Goal: Task Accomplishment & Management: Use online tool/utility

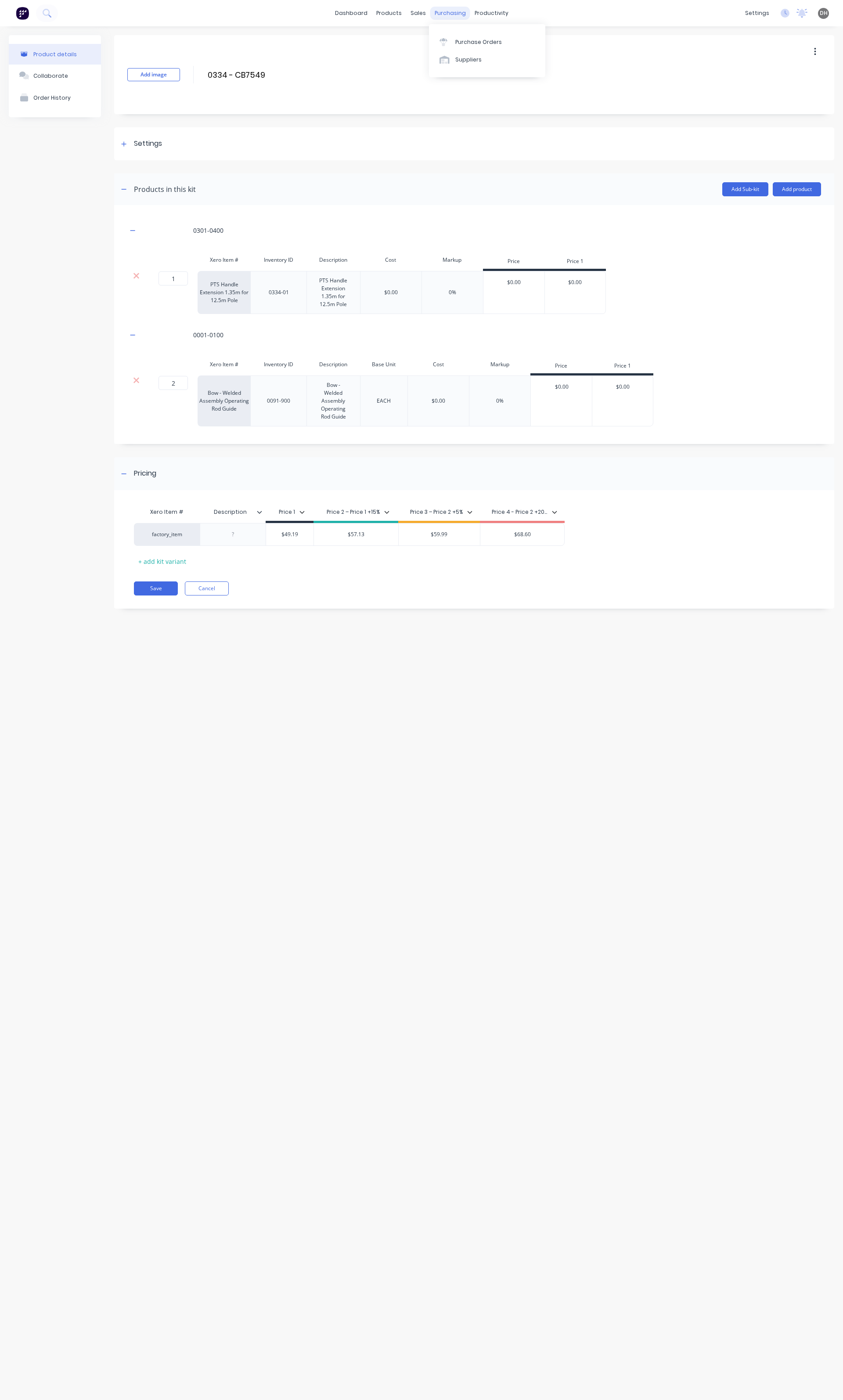
click at [441, 9] on div "purchasing" at bounding box center [450, 13] width 40 height 13
click at [463, 45] on div "Purchase Orders" at bounding box center [479, 42] width 47 height 8
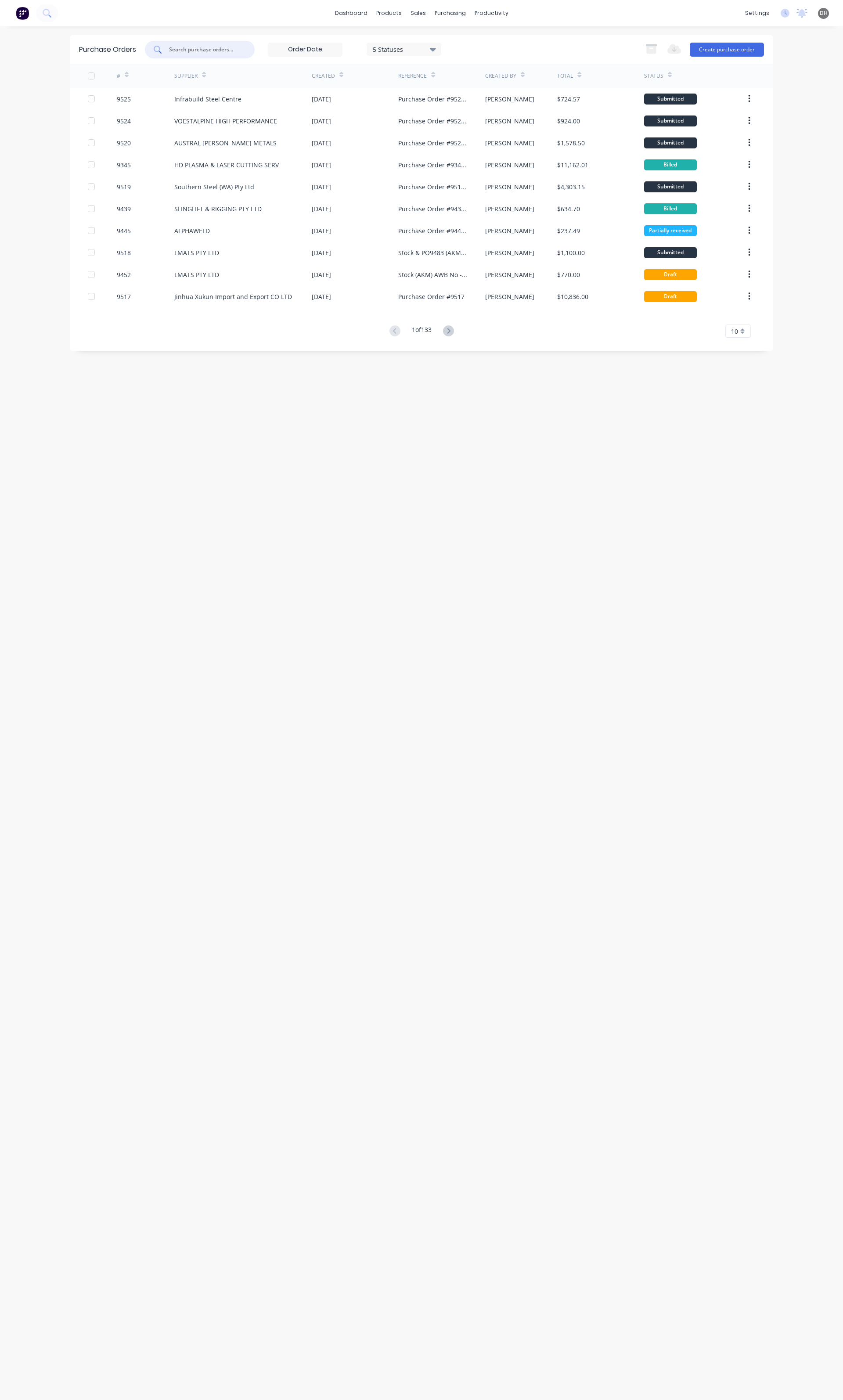
click at [218, 47] on input "text" at bounding box center [204, 49] width 73 height 9
type input "united"
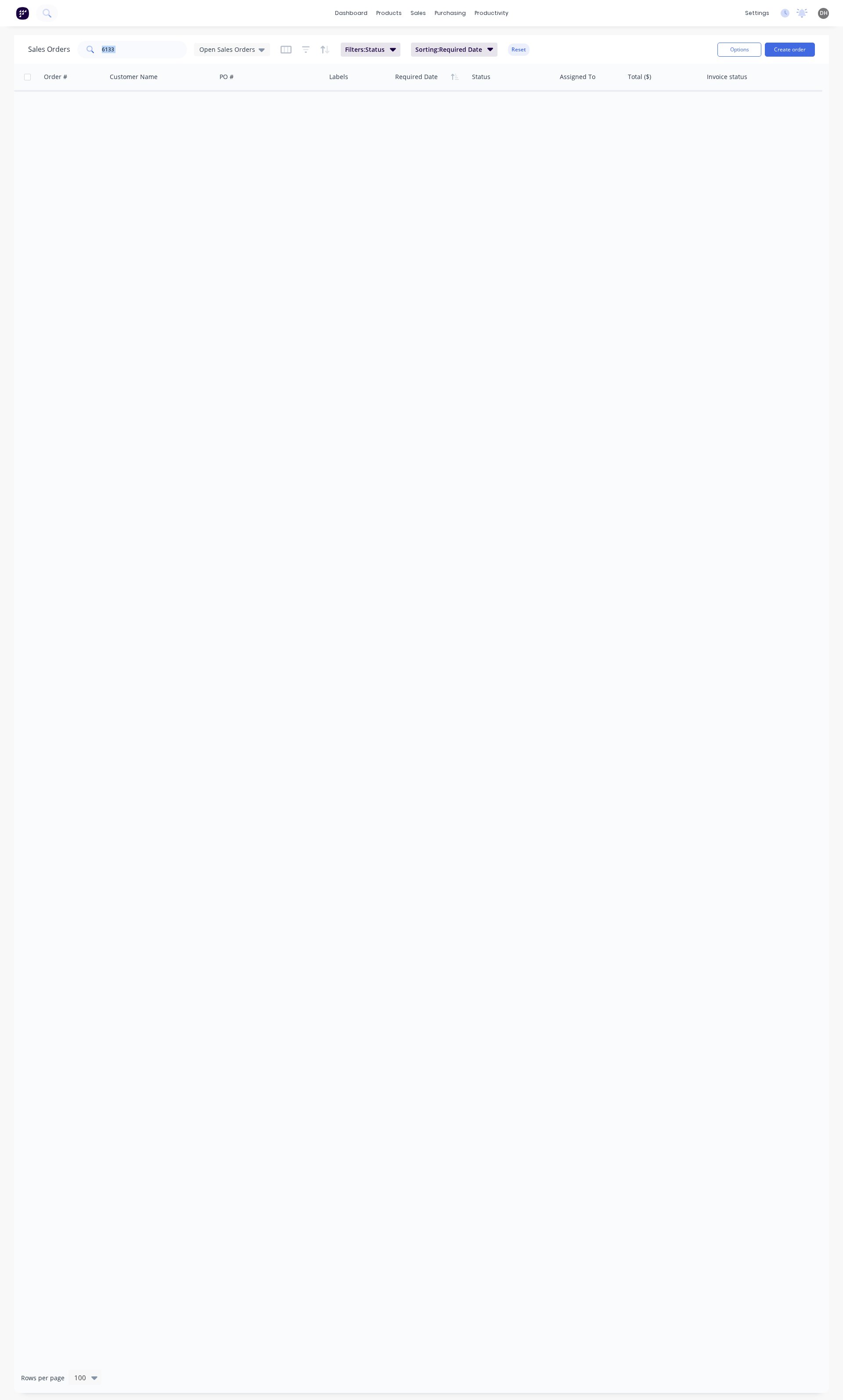
click at [154, 35] on div "Sales Orders 6133 Open Sales Orders Filters: Status Sorting: Required Date Rese…" at bounding box center [422, 49] width 816 height 28
click at [153, 36] on div "Sales Orders 6133 Open Sales Orders Filters: Status Sorting: Required Date Rese…" at bounding box center [422, 49] width 816 height 28
click at [147, 46] on input "6133" at bounding box center [145, 50] width 86 height 18
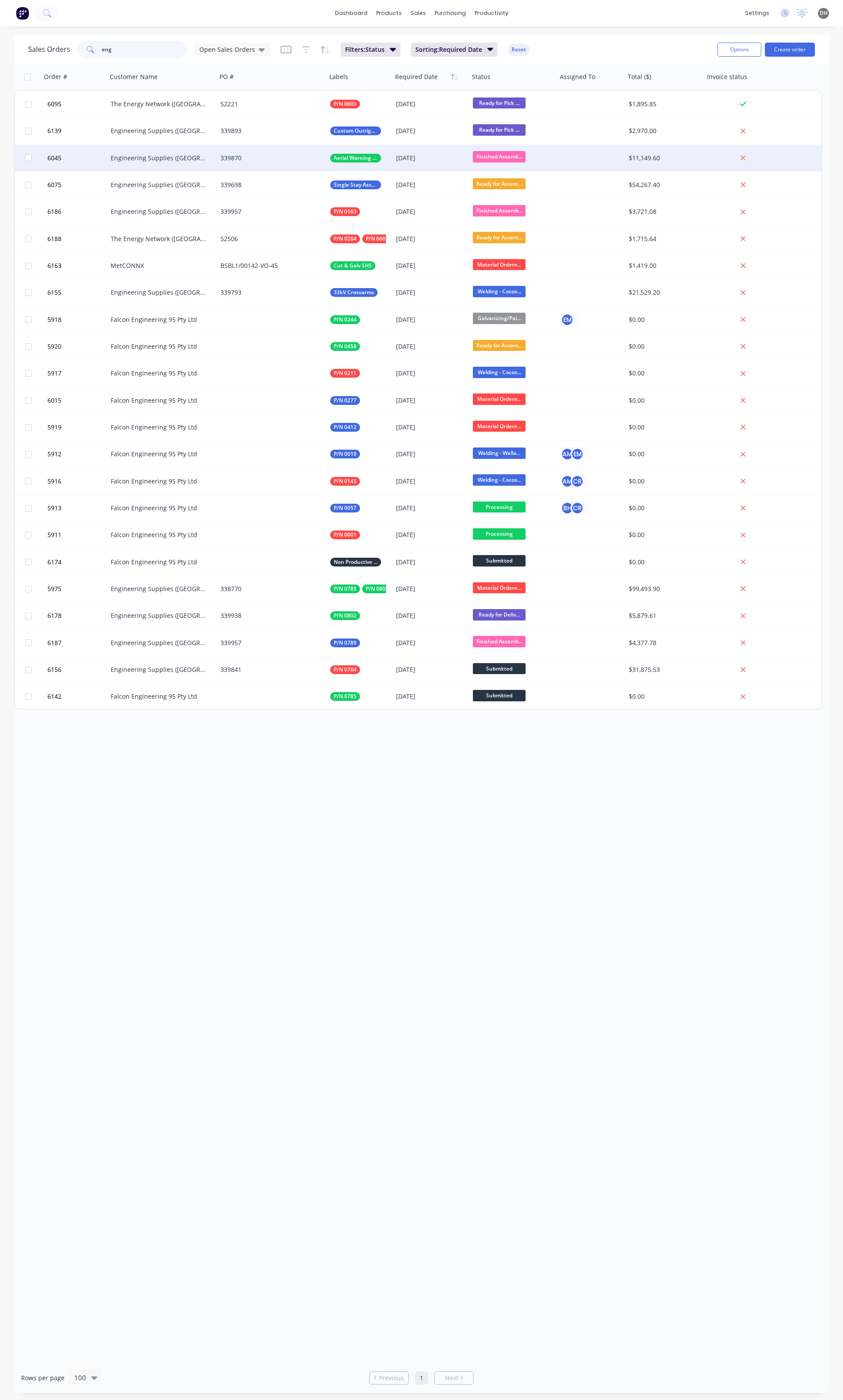
type input "eng"
click at [230, 155] on div "339870" at bounding box center [269, 157] width 98 height 9
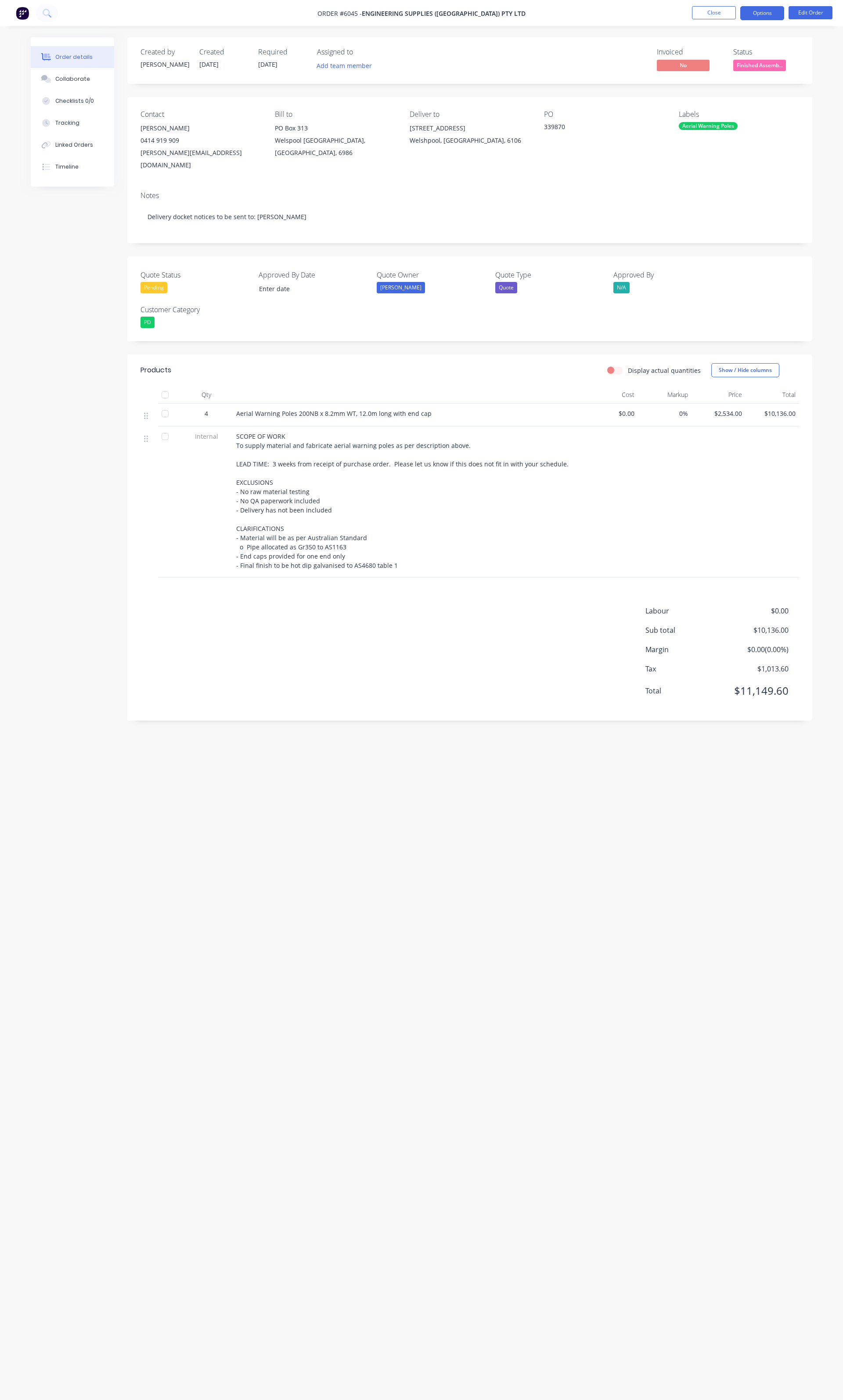
click at [763, 8] on button "Options" at bounding box center [762, 13] width 44 height 14
click at [716, 120] on div "Delivery Docket" at bounding box center [736, 123] width 81 height 13
click at [712, 93] on div "Without pricing" at bounding box center [736, 88] width 81 height 13
